Goal: Transaction & Acquisition: Purchase product/service

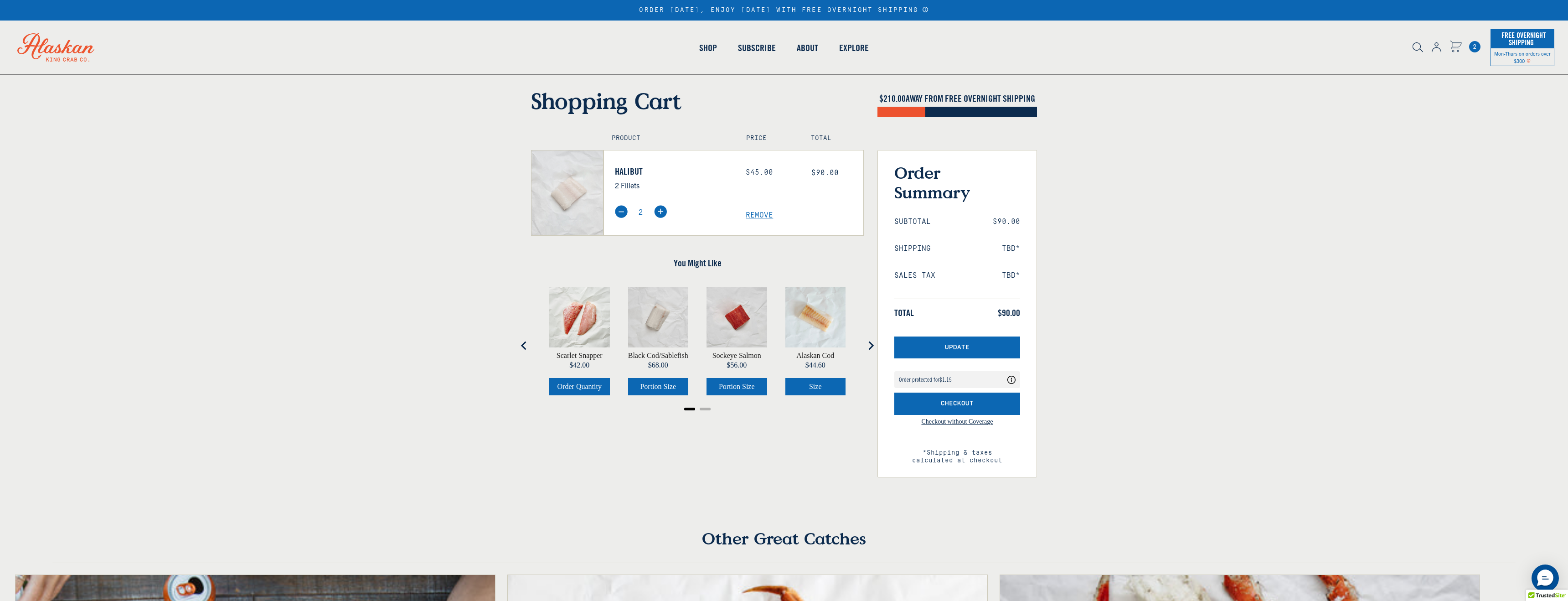
click at [976, 378] on div "Order protected for $1.15 Your order is protected for $1.15" at bounding box center [951, 380] width 105 height 10
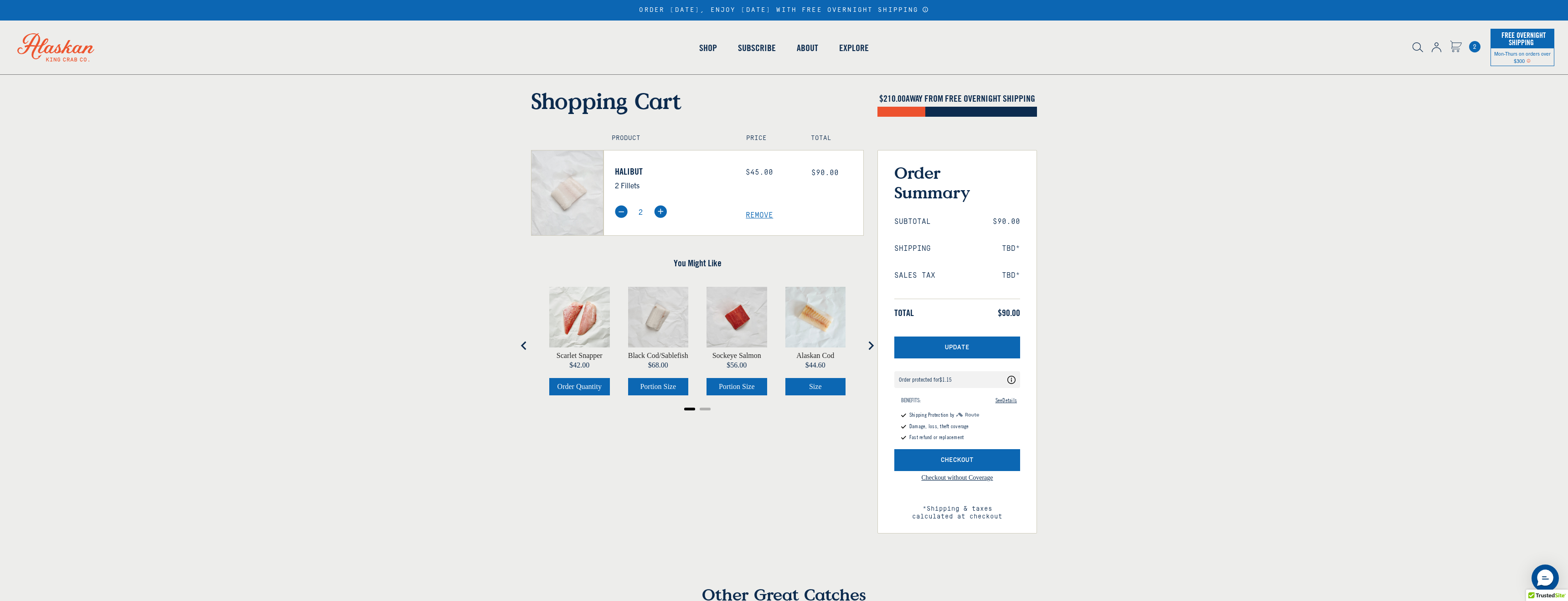
click at [1012, 396] on span "See Details" at bounding box center [1006, 400] width 21 height 8
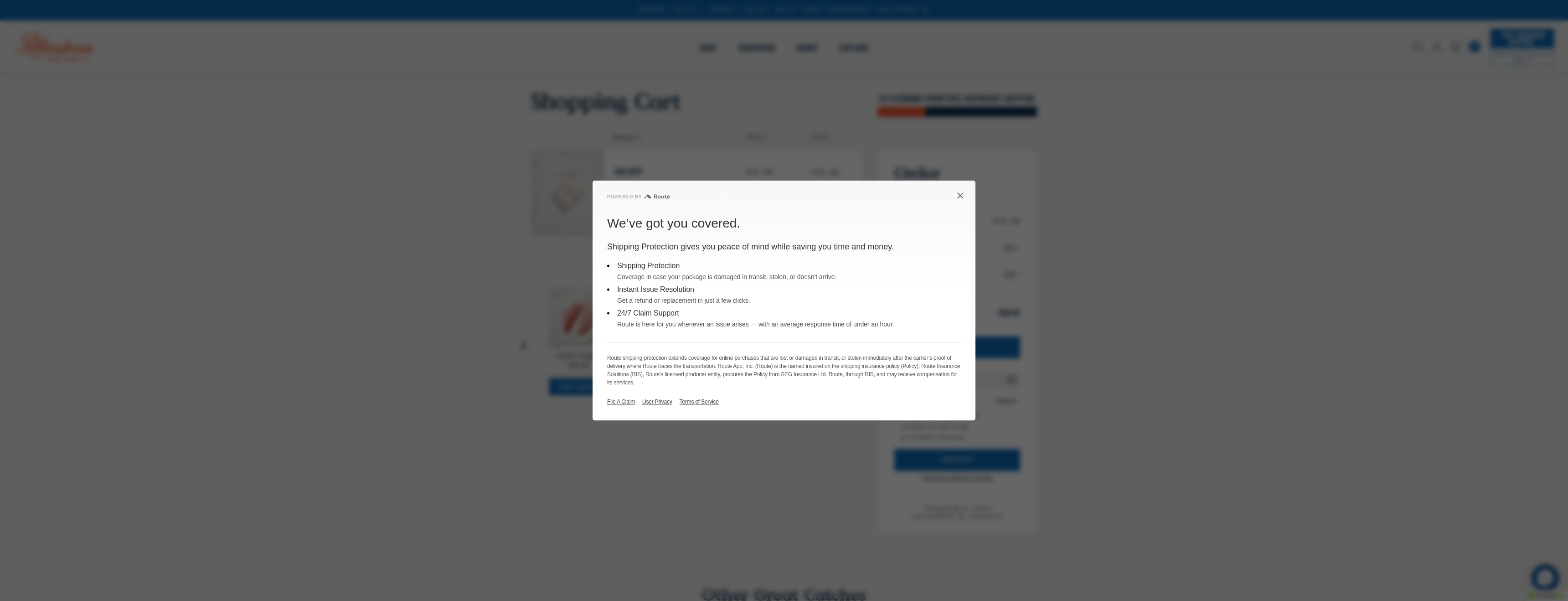
click at [960, 197] on icon "Close dialog button" at bounding box center [961, 195] width 7 height 7
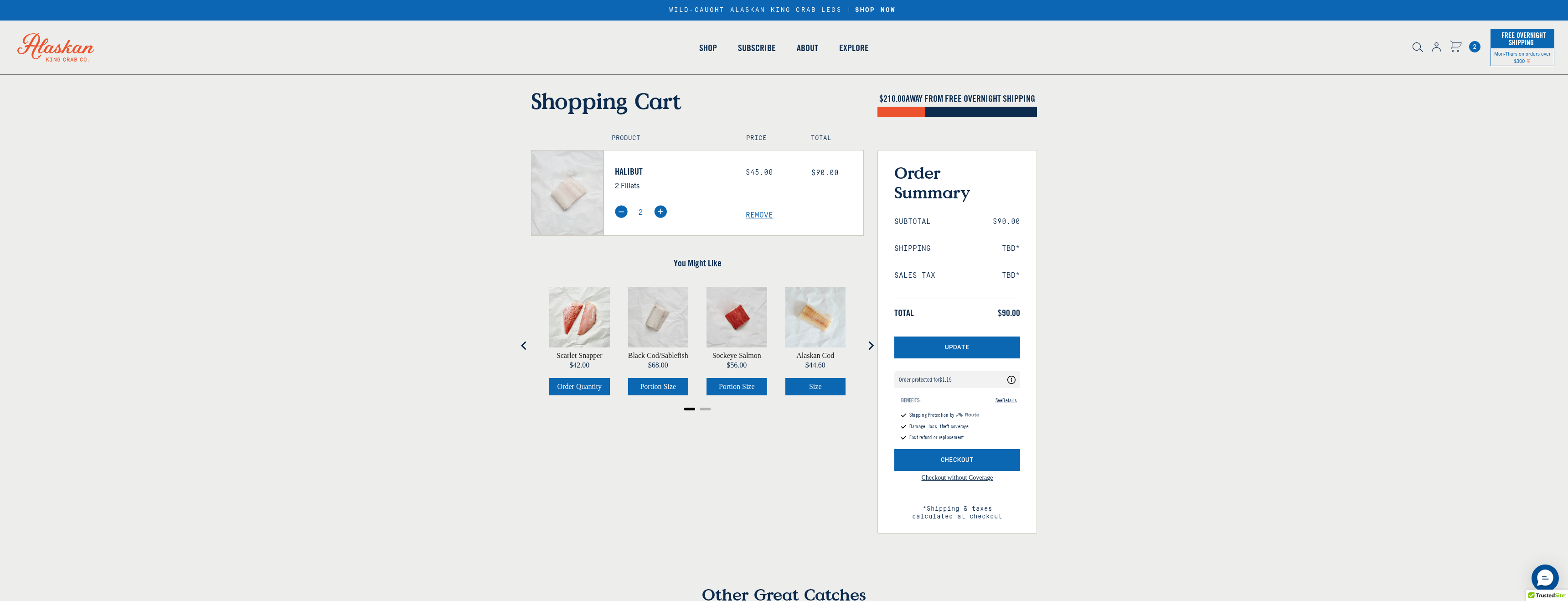
click at [979, 477] on link "Checkout without Coverage" at bounding box center [957, 486] width 72 height 23
